Goal: Task Accomplishment & Management: Use online tool/utility

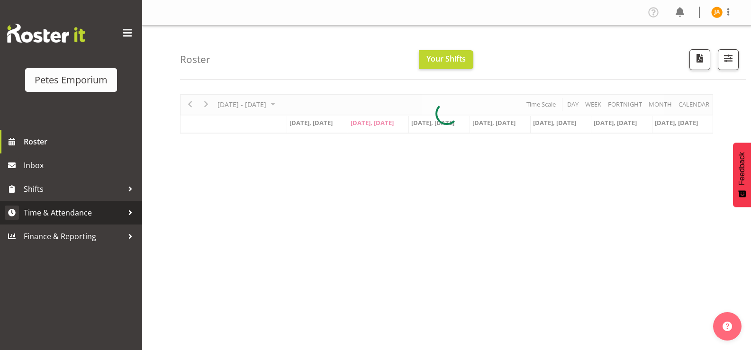
click at [64, 208] on span "Time & Attendance" at bounding box center [73, 213] width 99 height 14
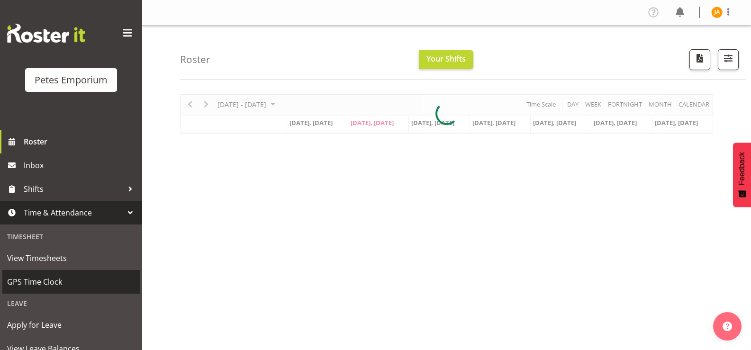
click at [33, 278] on span "GPS Time Clock" at bounding box center [71, 282] width 128 height 14
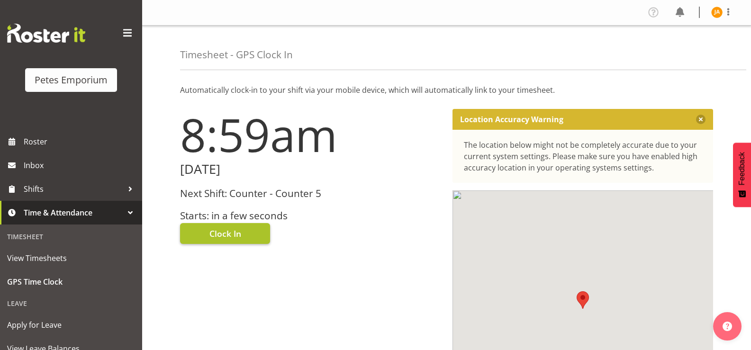
click at [236, 233] on span "Clock In" at bounding box center [225, 233] width 32 height 12
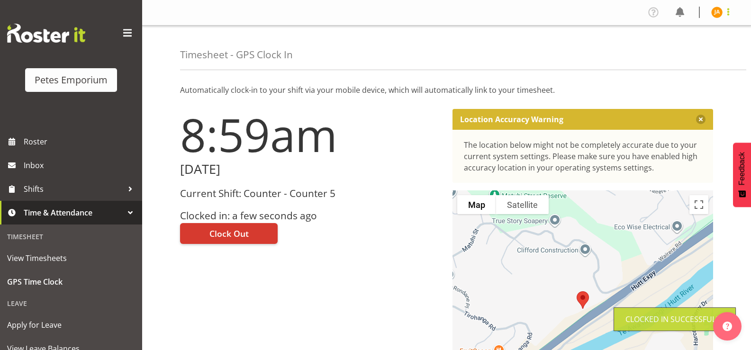
click at [732, 12] on span at bounding box center [727, 11] width 11 height 11
click at [673, 50] on link "Log Out" at bounding box center [688, 49] width 91 height 17
